Goal: Check status: Check status

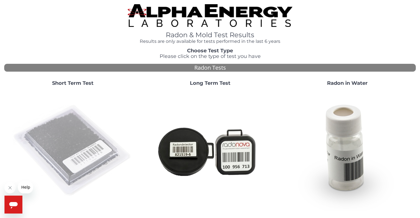
click at [89, 160] on img at bounding box center [73, 151] width 120 height 120
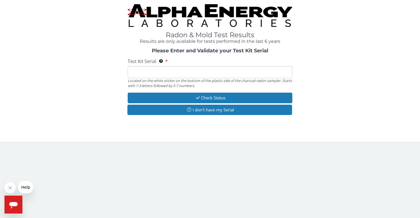
click at [162, 69] on input "Test Kit Serial Located on the white sticker on the bottom of the plastic side …" at bounding box center [210, 72] width 165 height 12
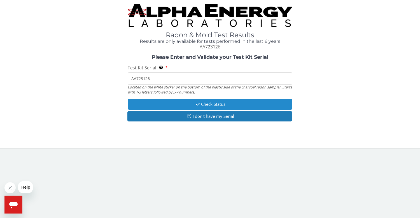
type input "AA723126"
click at [201, 103] on button "Check Status" at bounding box center [210, 104] width 165 height 10
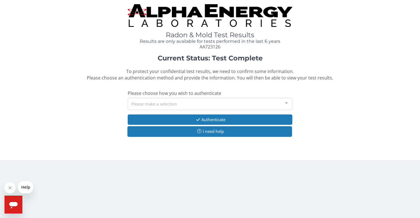
click at [233, 100] on div "Please make a selection" at bounding box center [210, 104] width 165 height 12
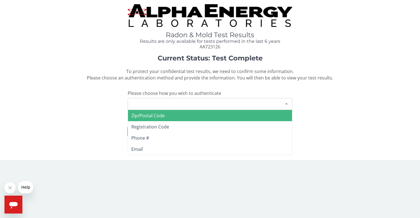
click at [371, 94] on div "Current Status: Test Complete To protect your confidential test results, we nee…" at bounding box center [210, 99] width 412 height 88
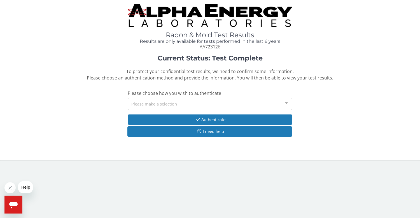
click at [277, 103] on div "Please make a selection" at bounding box center [210, 104] width 165 height 12
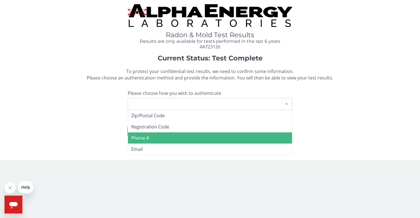
click at [255, 138] on span "Phone #" at bounding box center [210, 137] width 164 height 11
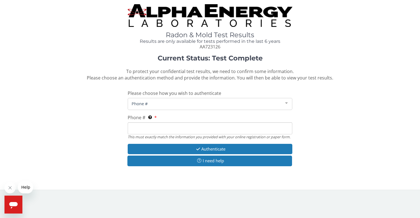
click at [239, 123] on input "Phone # This must exactly match the information you provided with your online r…" at bounding box center [210, 128] width 165 height 12
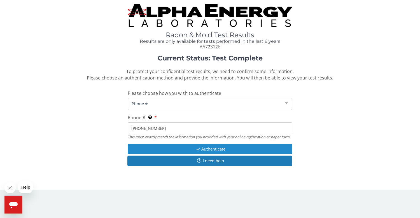
type input "[PHONE_NUMBER]"
click at [254, 146] on button "Authenticate" at bounding box center [210, 149] width 165 height 10
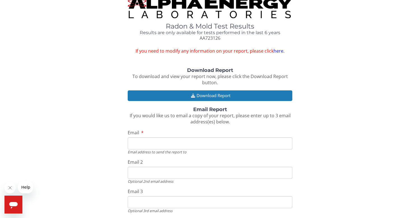
scroll to position [13, 0]
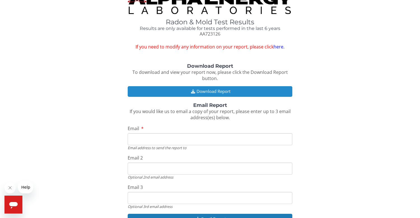
click at [252, 90] on button "Download Report" at bounding box center [210, 91] width 165 height 10
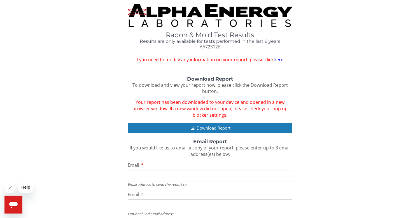
scroll to position [0, 0]
click at [385, 1] on div "Radon & Mold Test Results Results are only available for tests performed in the…" at bounding box center [210, 137] width 420 height 275
